Goal: Book appointment/travel/reservation

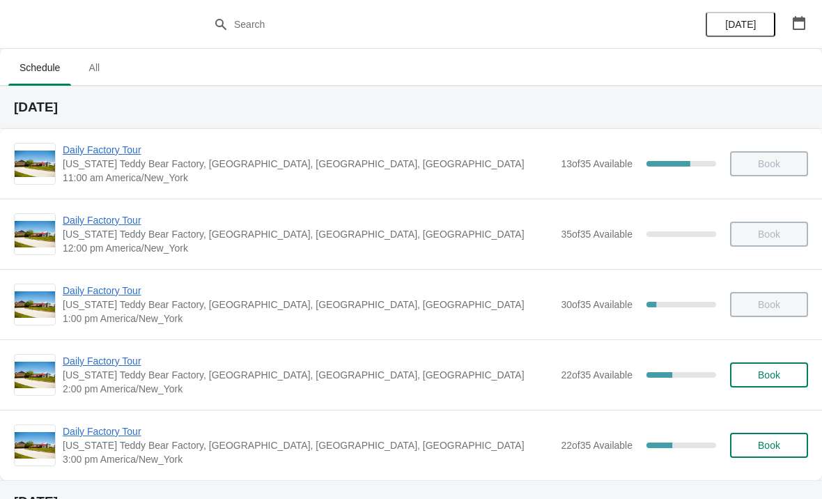
click at [118, 366] on span "Daily Factory Tour" at bounding box center [308, 361] width 491 height 14
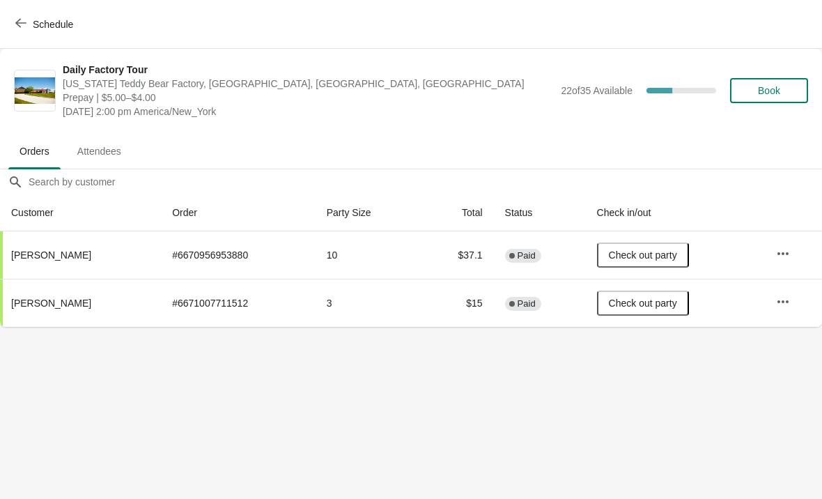
click at [8, 30] on button "Schedule" at bounding box center [45, 24] width 77 height 25
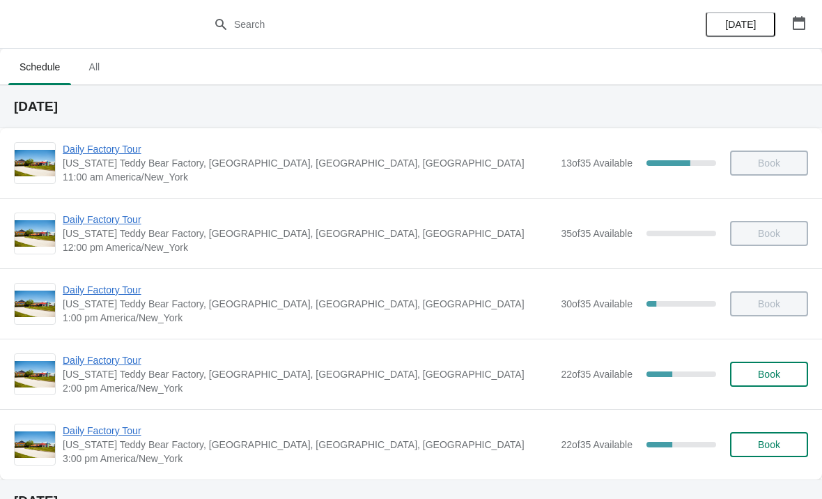
scroll to position [1, 0]
click at [147, 354] on span "Daily Factory Tour" at bounding box center [308, 360] width 491 height 14
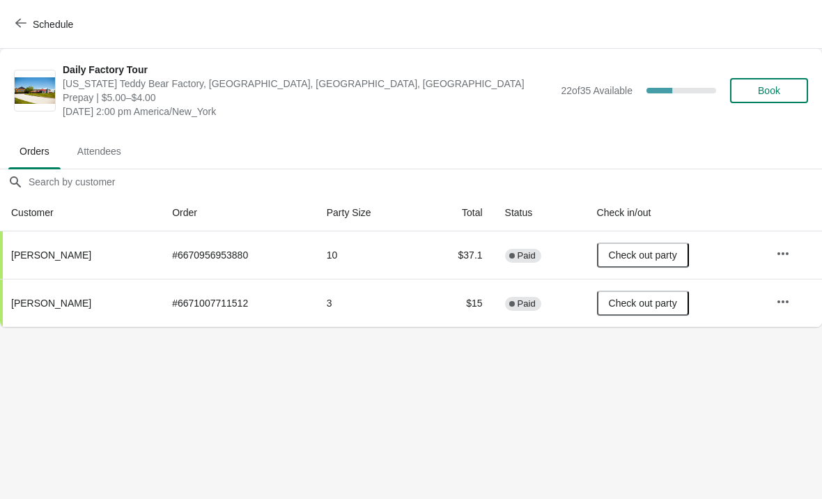
click at [31, 26] on span "Schedule" at bounding box center [45, 23] width 55 height 13
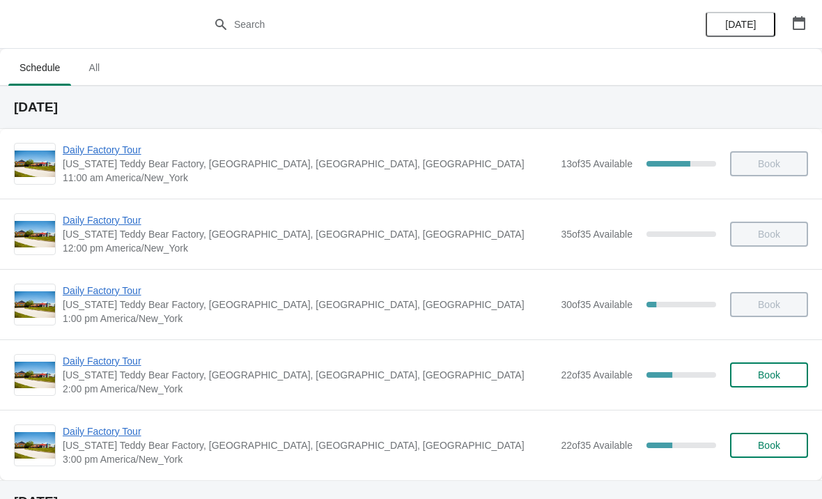
click at [119, 435] on span "Daily Factory Tour" at bounding box center [308, 431] width 491 height 14
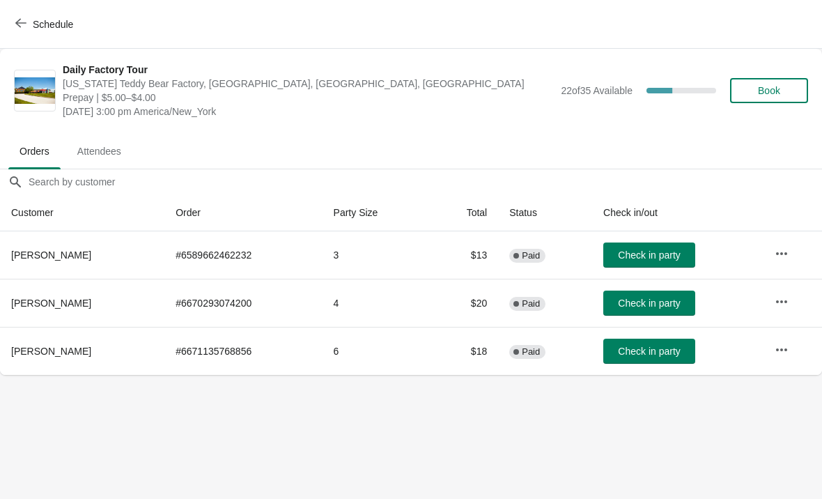
click at [788, 256] on icon "button" at bounding box center [782, 254] width 14 height 14
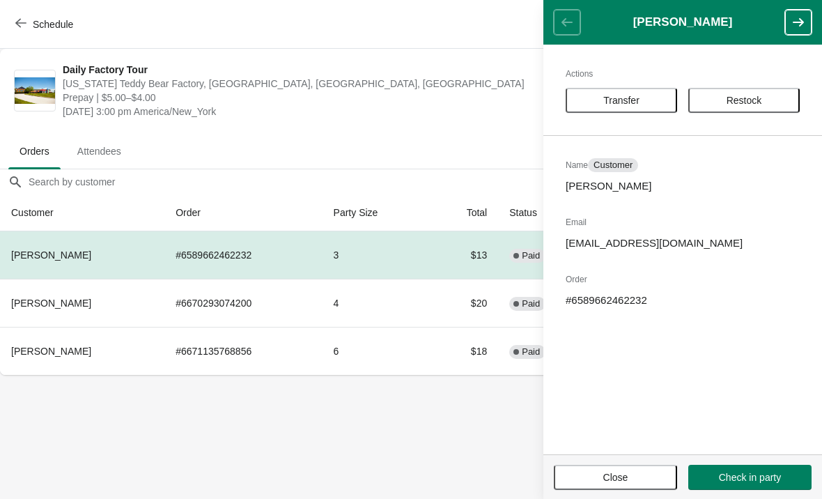
click at [632, 107] on button "Transfer" at bounding box center [621, 100] width 111 height 25
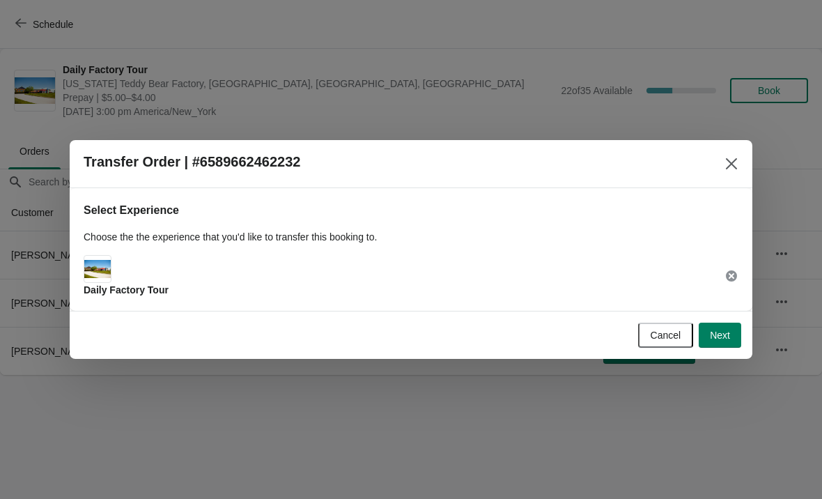
click at [723, 345] on button "Next" at bounding box center [720, 335] width 43 height 25
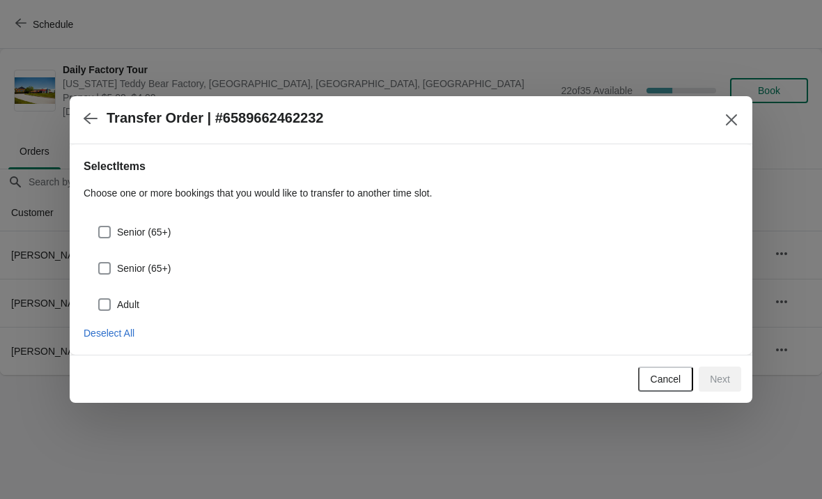
click at [107, 232] on span at bounding box center [104, 232] width 13 height 13
click at [99, 226] on input "Senior (65+)" at bounding box center [98, 226] width 1 height 1
checkbox input "true"
select select "Senior (65+)"
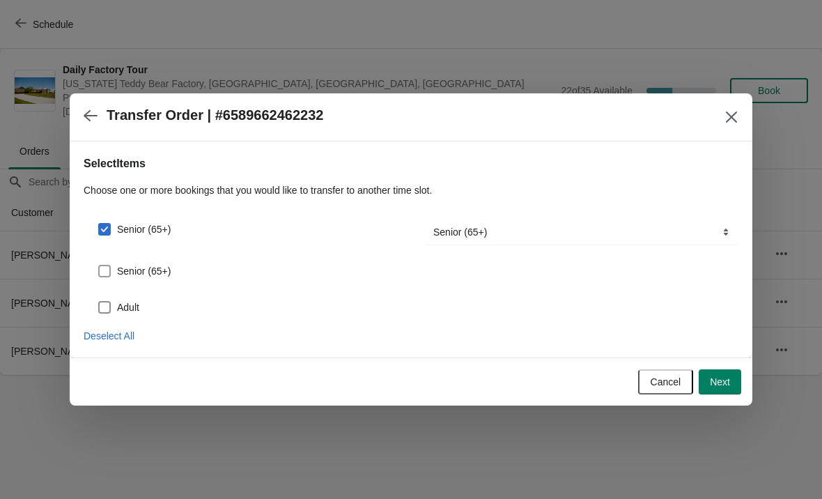
click at [105, 273] on span at bounding box center [104, 271] width 13 height 13
click at [99, 265] on input "Senior (65+)" at bounding box center [98, 265] width 1 height 1
checkbox input "true"
select select "Senior (65+)"
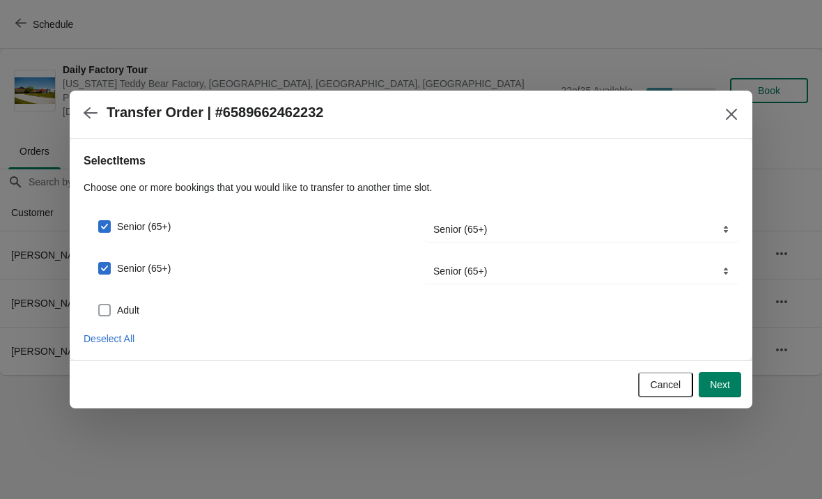
click at [110, 312] on span at bounding box center [104, 310] width 13 height 13
click at [99, 304] on input "Adult" at bounding box center [98, 304] width 1 height 1
checkbox input "true"
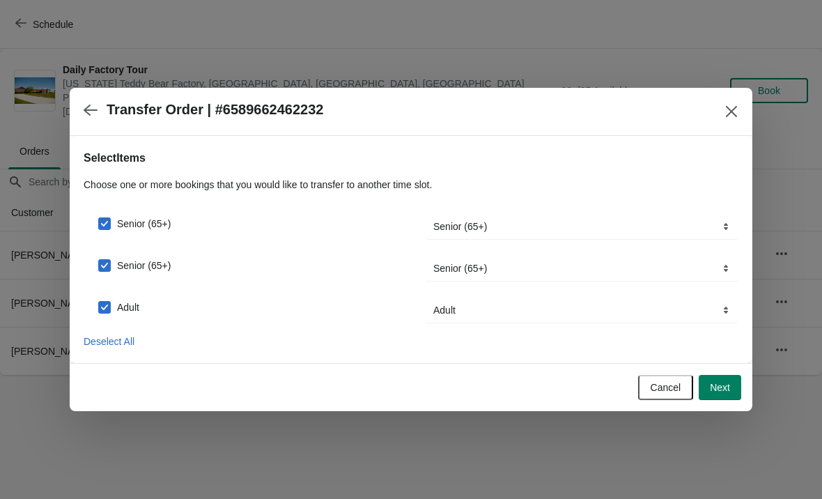
click at [720, 389] on span "Next" at bounding box center [720, 387] width 20 height 11
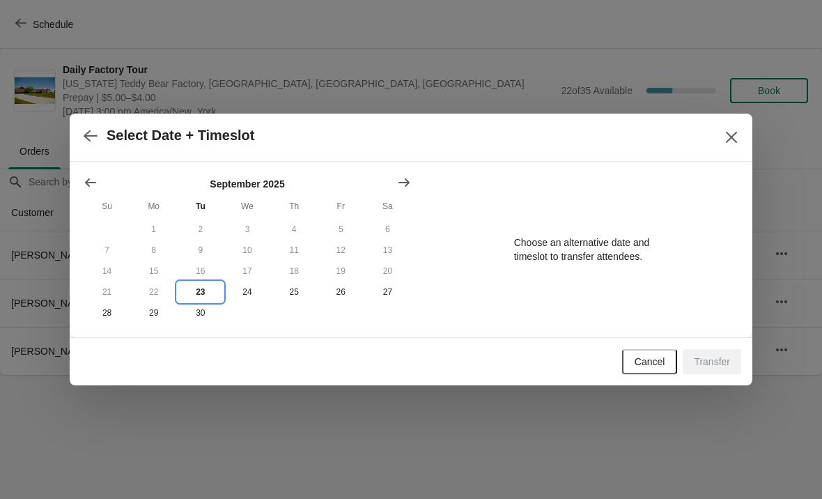
click at [197, 300] on button "23" at bounding box center [200, 291] width 47 height 21
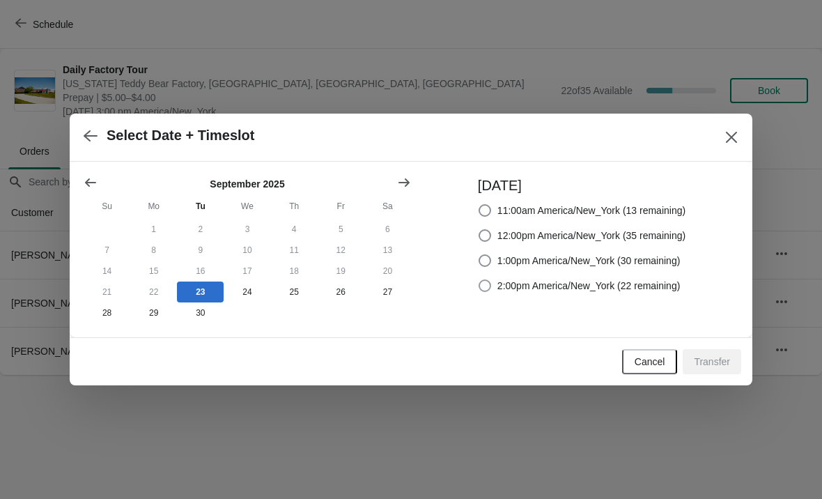
click at [478, 291] on span at bounding box center [485, 286] width 14 height 14
click at [479, 280] on input "2:00pm America/New_York (22 remaining)" at bounding box center [479, 279] width 1 height 1
radio input "true"
click at [718, 366] on span "Transfer" at bounding box center [712, 361] width 36 height 11
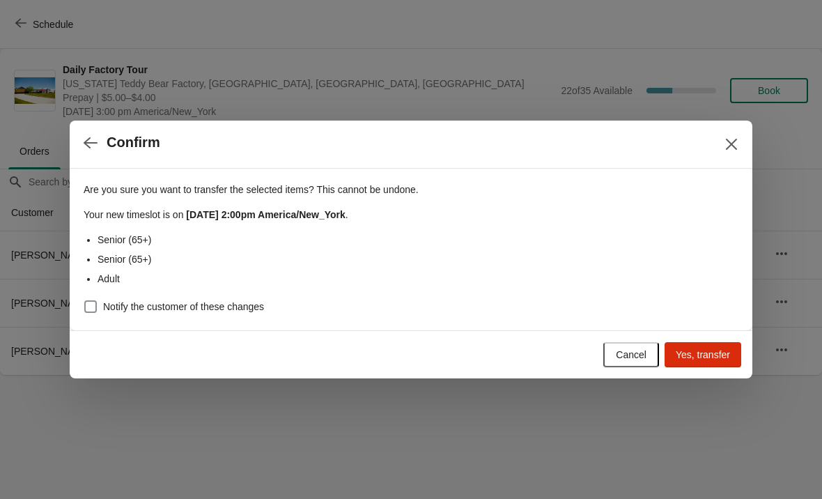
click at [707, 366] on button "Yes, transfer" at bounding box center [703, 354] width 77 height 25
